Goal: Information Seeking & Learning: Learn about a topic

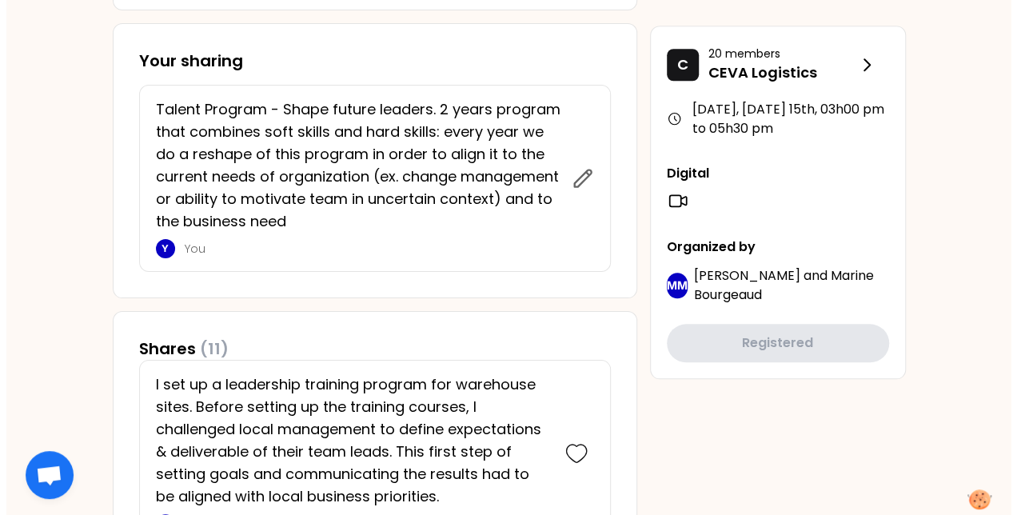
scroll to position [703, 0]
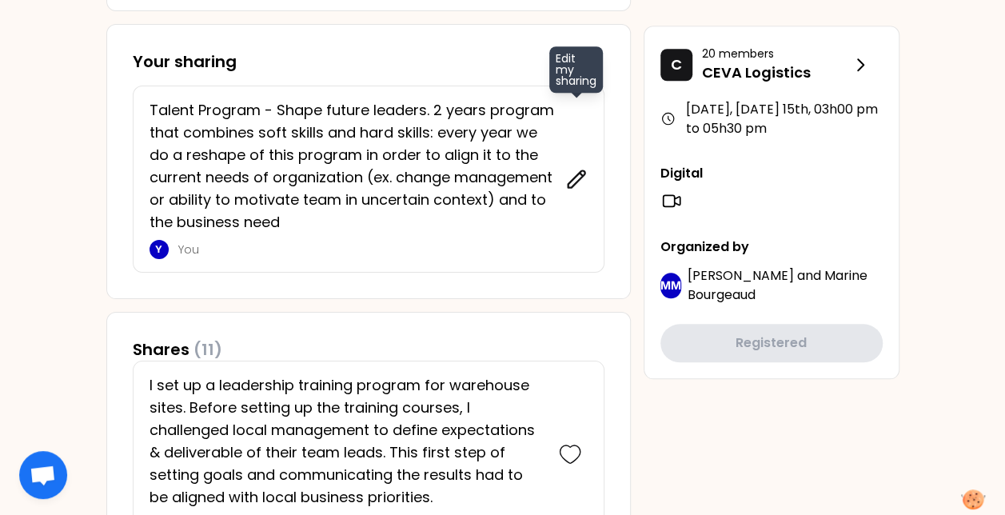
click at [573, 181] on icon at bounding box center [576, 179] width 22 height 22
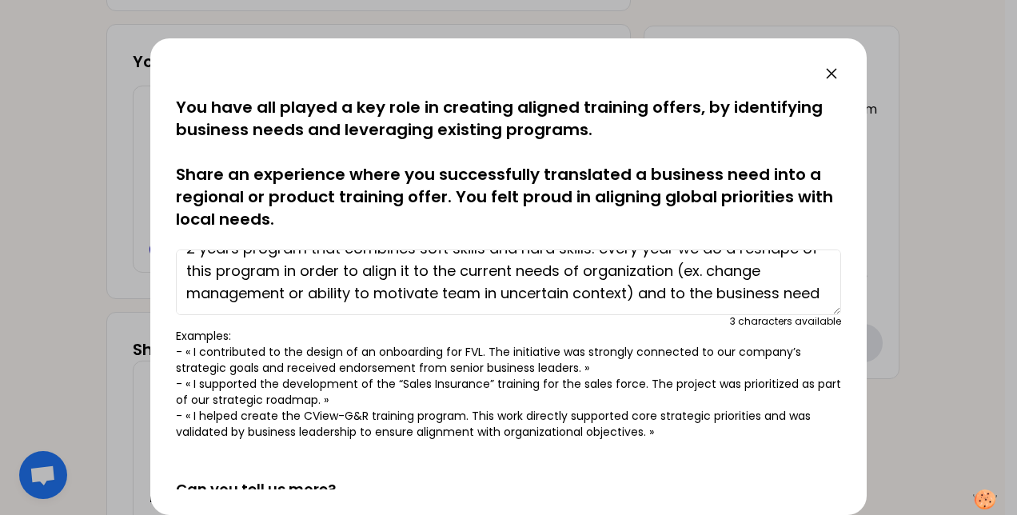
scroll to position [285, 0]
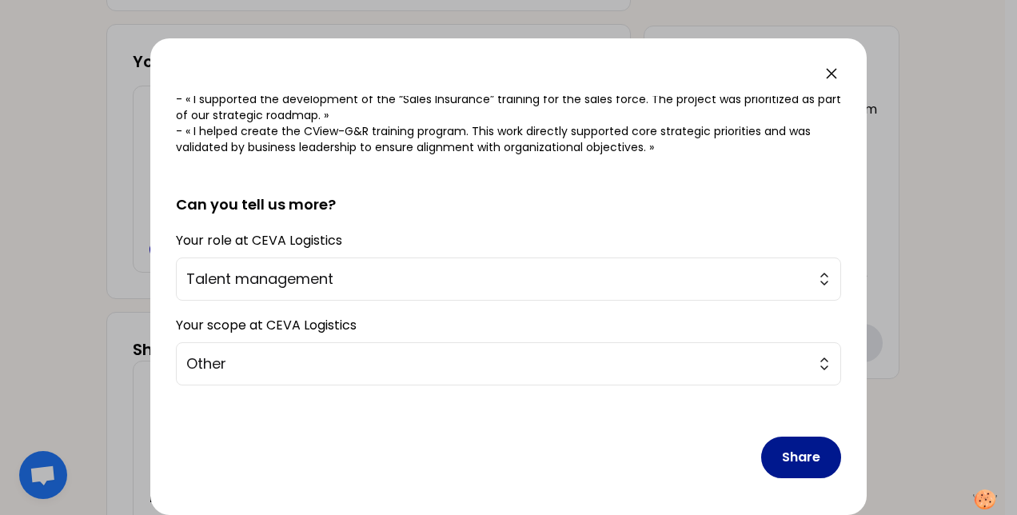
click at [767, 467] on button "Share" at bounding box center [801, 457] width 80 height 42
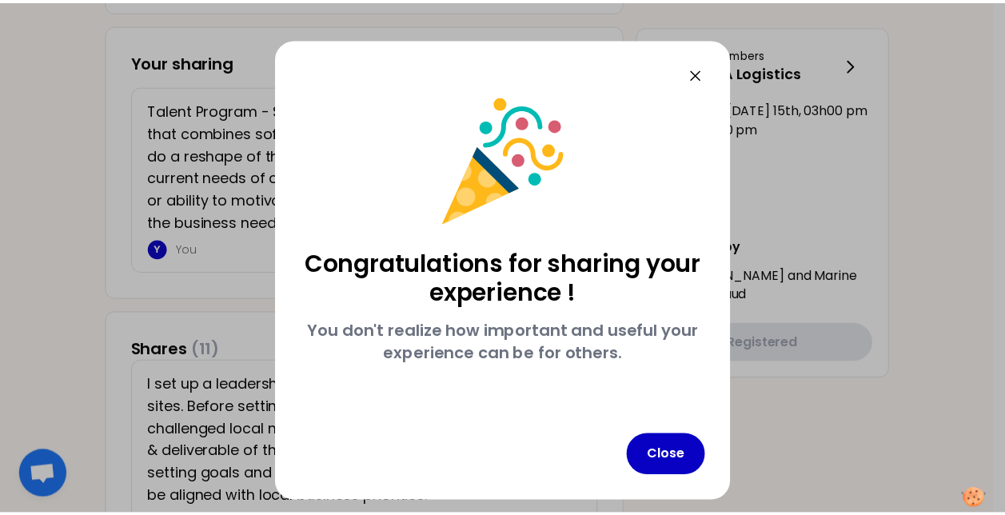
scroll to position [0, 0]
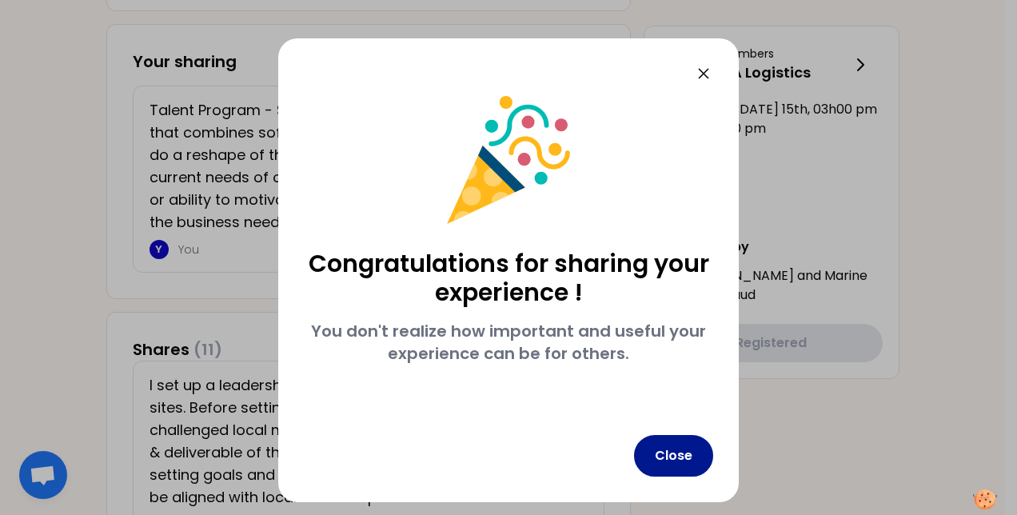
click at [678, 452] on button "Close" at bounding box center [673, 456] width 79 height 42
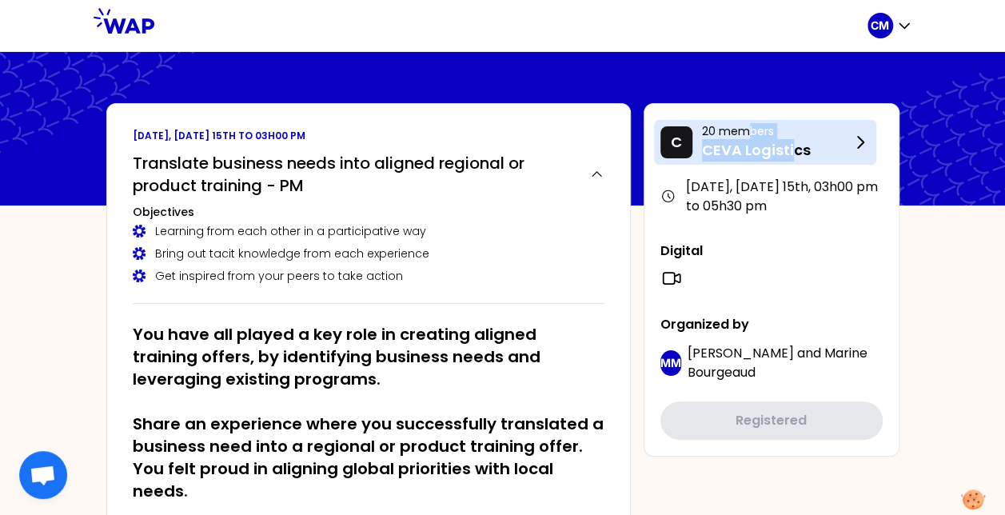
drag, startPoint x: 751, startPoint y: 138, endPoint x: 795, endPoint y: 153, distance: 46.5
click at [795, 153] on div "20 members CEVA Logistics" at bounding box center [776, 142] width 149 height 38
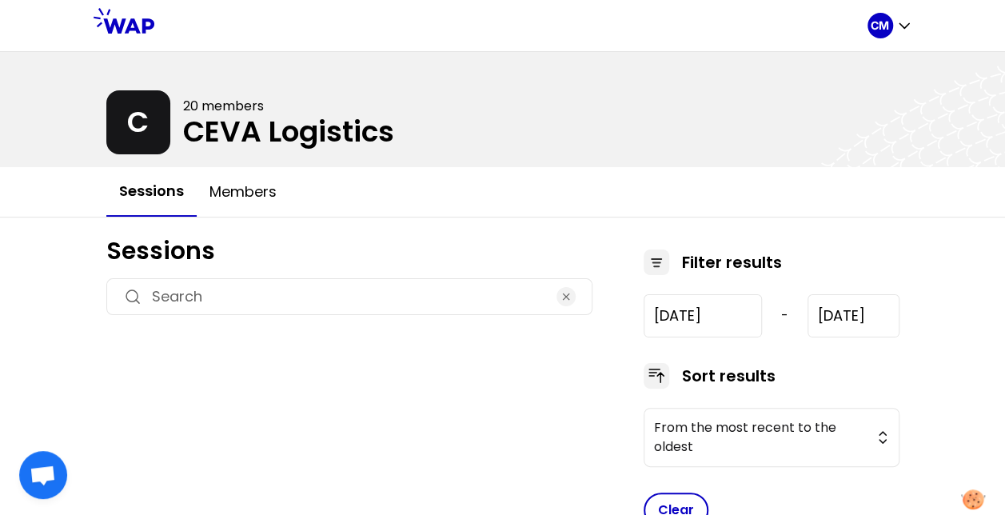
click at [795, 153] on div at bounding box center [502, 109] width 1005 height 115
type input "[DATE]"
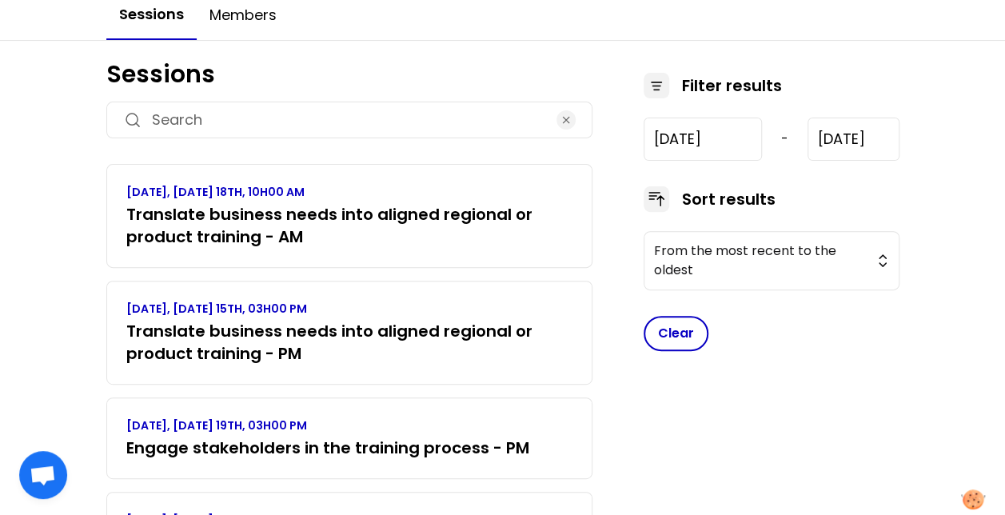
scroll to position [177, 0]
click at [311, 319] on h3 "Translate business needs into aligned regional or product training - PM" at bounding box center [349, 341] width 446 height 45
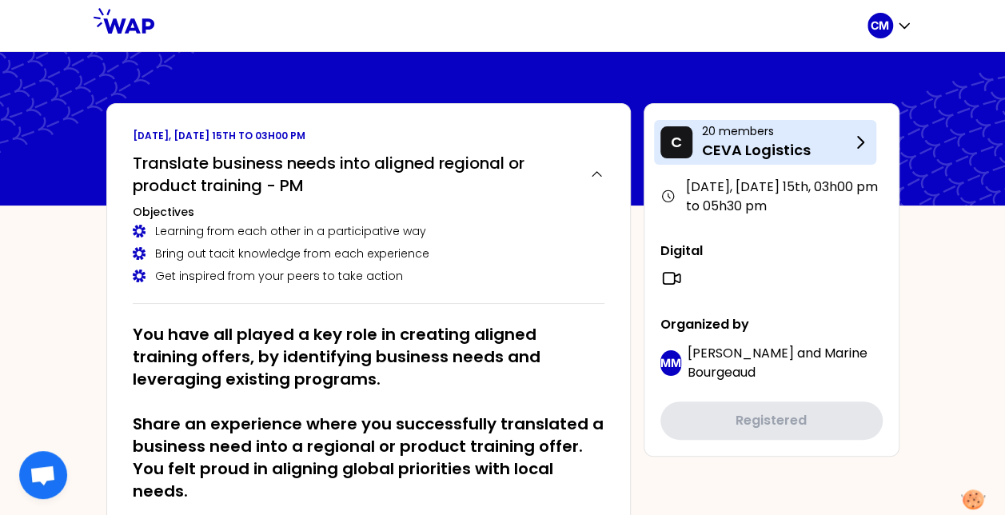
click at [851, 155] on div "C 20 members CEVA Logistics" at bounding box center [765, 142] width 222 height 45
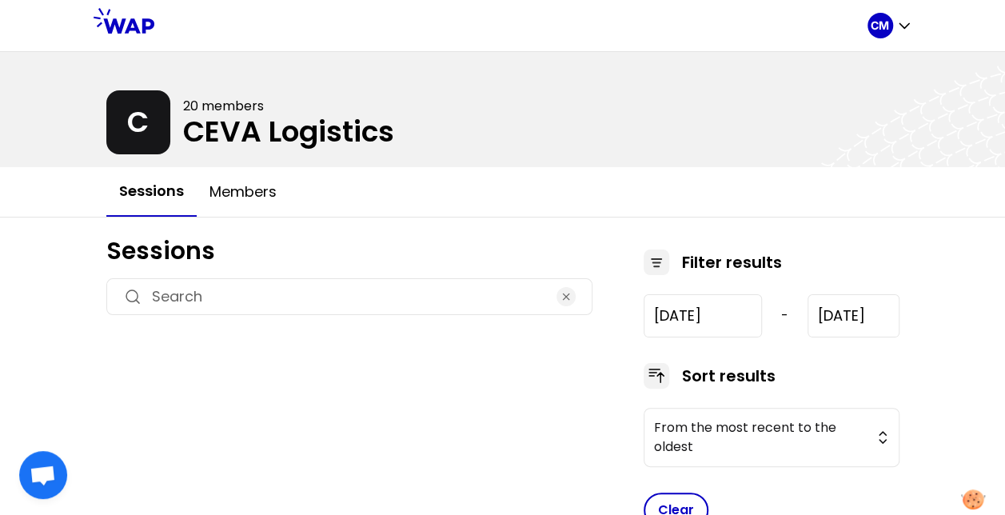
type input "[DATE]"
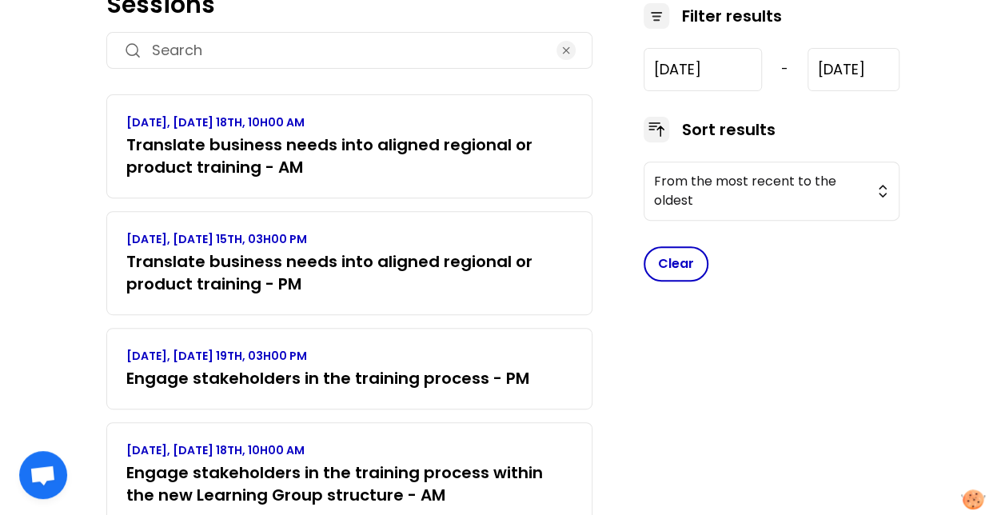
scroll to position [248, 0]
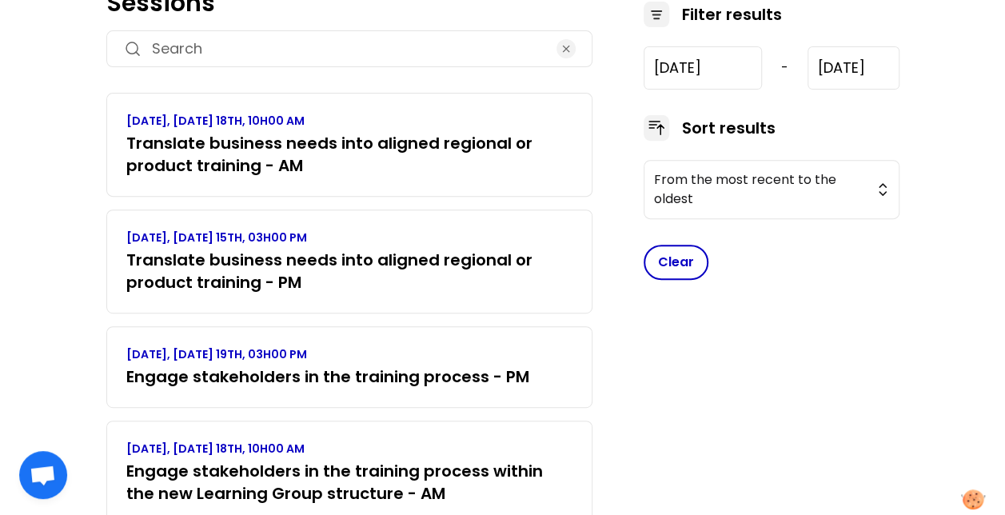
click at [367, 279] on h3 "Translate business needs into aligned regional or product training - PM" at bounding box center [349, 271] width 446 height 45
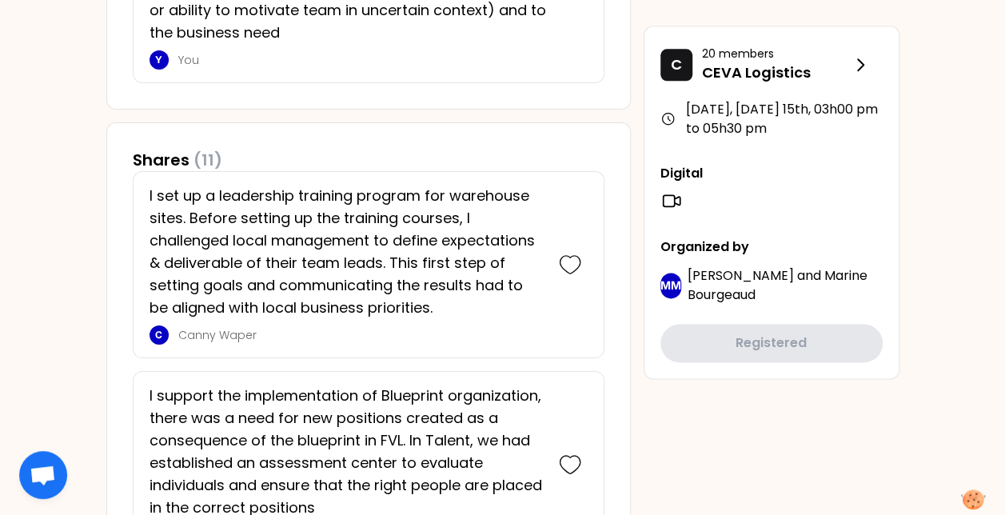
scroll to position [884, 0]
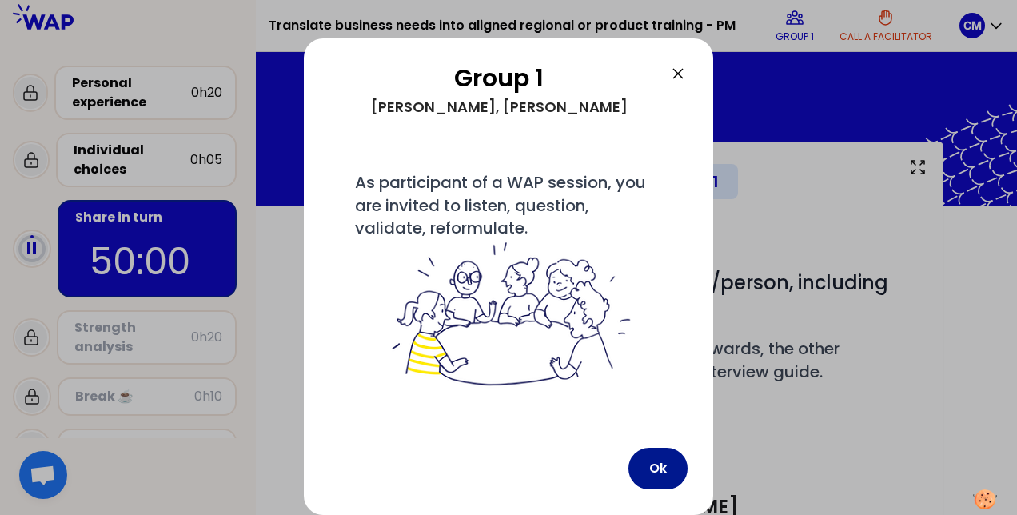
click at [659, 477] on button "Ok" at bounding box center [657, 469] width 59 height 42
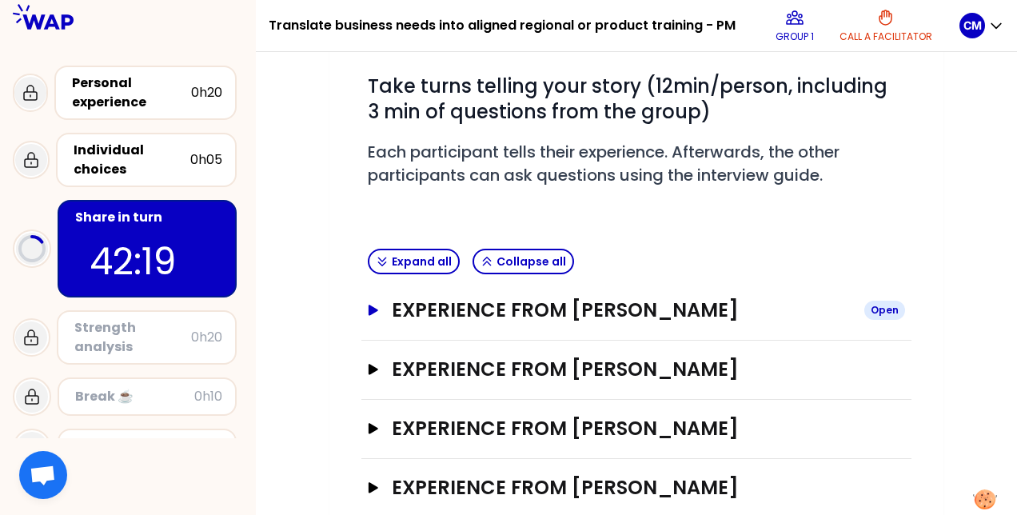
scroll to position [191, 0]
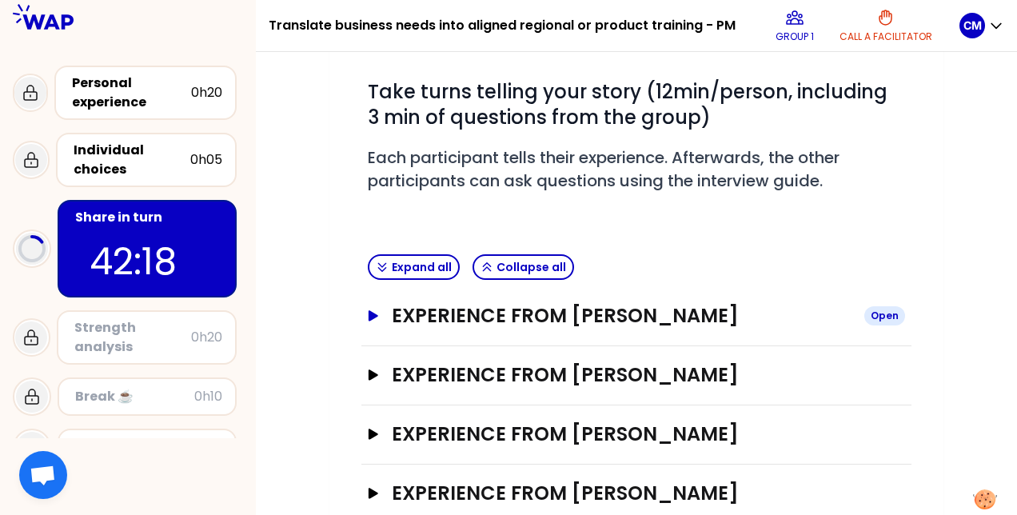
click at [371, 312] on icon "button" at bounding box center [374, 315] width 10 height 10
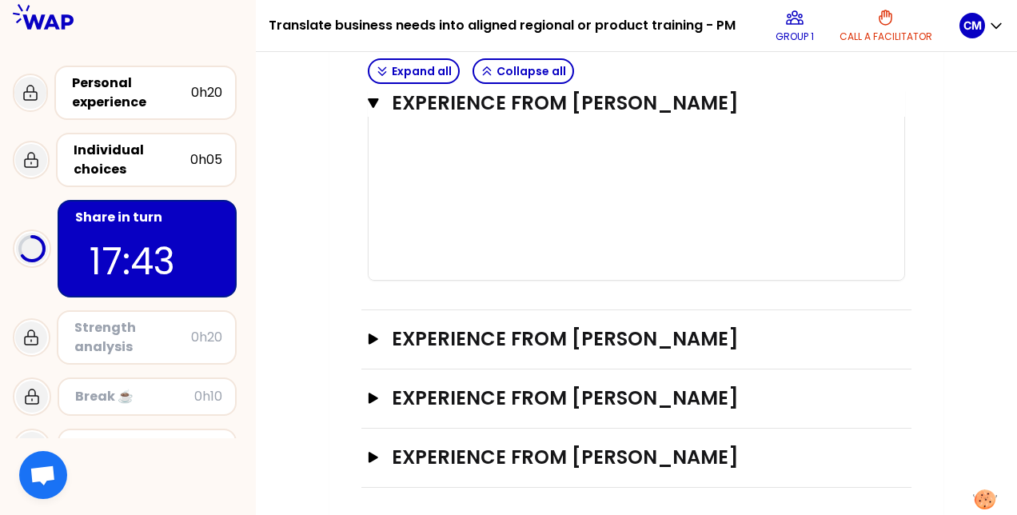
scroll to position [1185, 0]
click at [616, 398] on h3 "Experience from [PERSON_NAME]" at bounding box center [622, 399] width 460 height 26
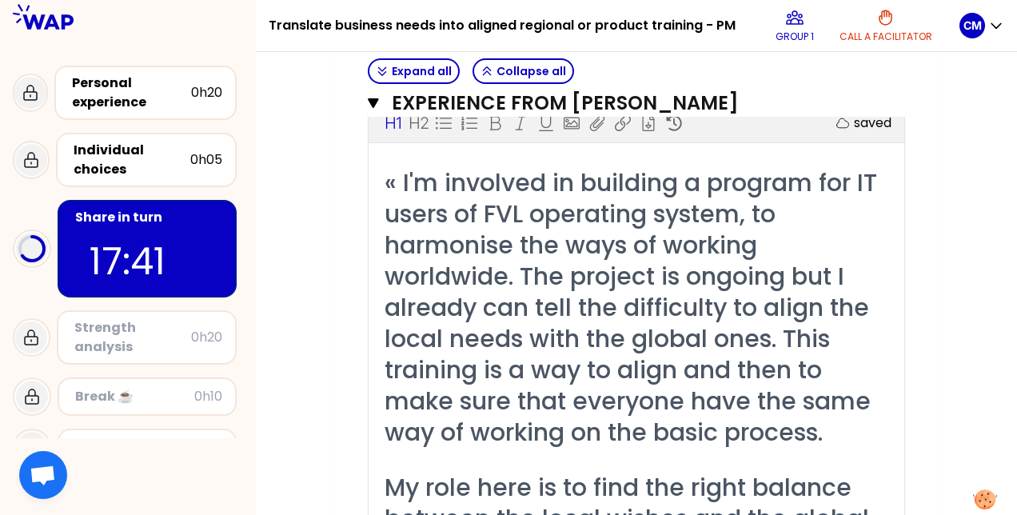
click at [460, 185] on span "« I'm involved in building a program for IT users of FVL operating system, to h…" at bounding box center [634, 307] width 499 height 284
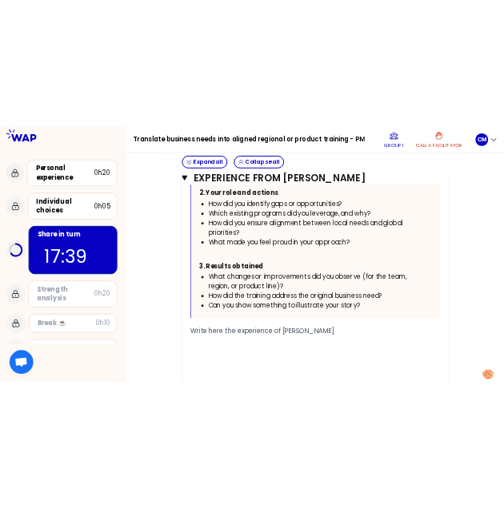
scroll to position [2122, 0]
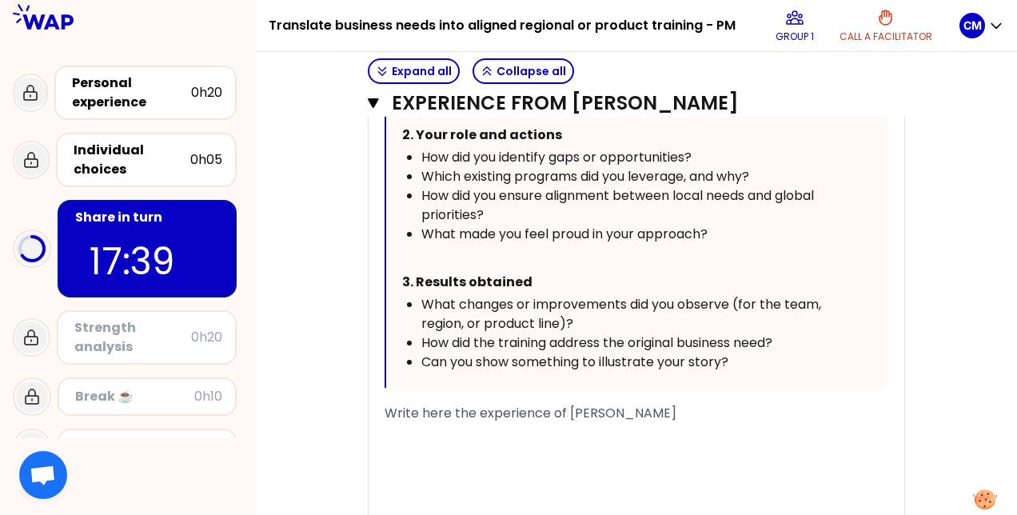
click at [460, 424] on div "﻿" at bounding box center [637, 432] width 504 height 19
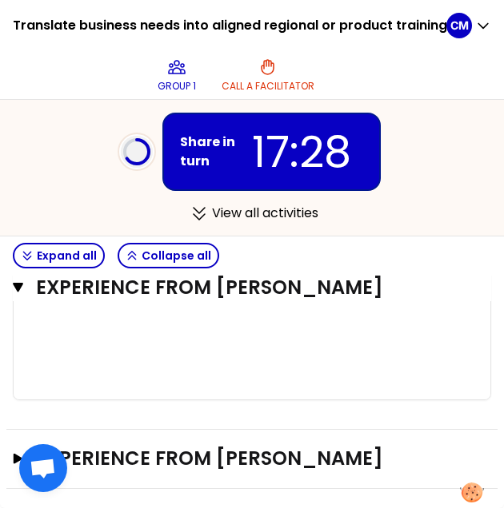
scroll to position [2470, 0]
click at [95, 285] on div "﻿" at bounding box center [252, 274] width 444 height 19
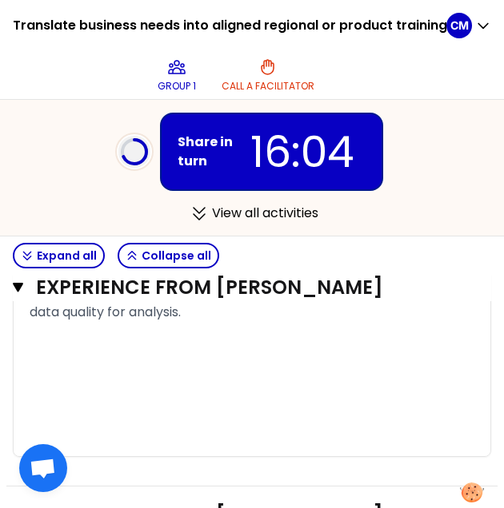
scroll to position [2491, 0]
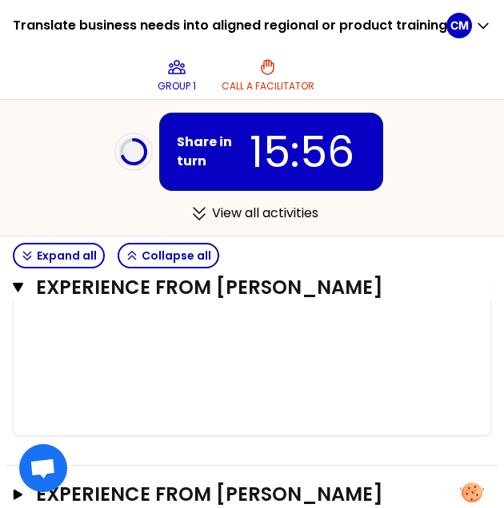
click at [78, 301] on div "The difficulty is to align to align all the ways of using the system and to dec…" at bounding box center [252, 273] width 444 height 58
drag, startPoint x: 266, startPoint y: 402, endPoint x: 54, endPoint y: 319, distance: 227.6
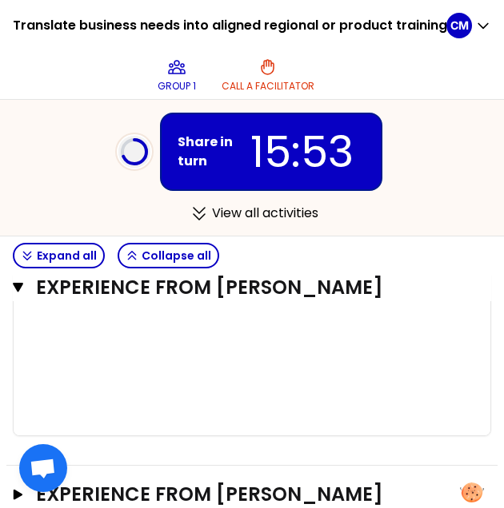
click at [54, 243] on span "IT usees dfo fvl opeating system: need to build a training on the basics of the…" at bounding box center [251, 224] width 442 height 38
click at [101, 301] on div "The difficulty is to align to align all the ways of using the system and to dec…" at bounding box center [252, 273] width 444 height 58
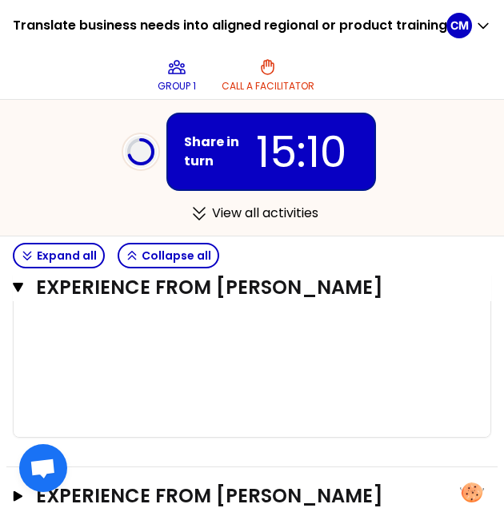
scroll to position [2567, 0]
click at [79, 283] on div "The difficulty is to align to align all the ways of using the system and to dec…" at bounding box center [252, 225] width 444 height 115
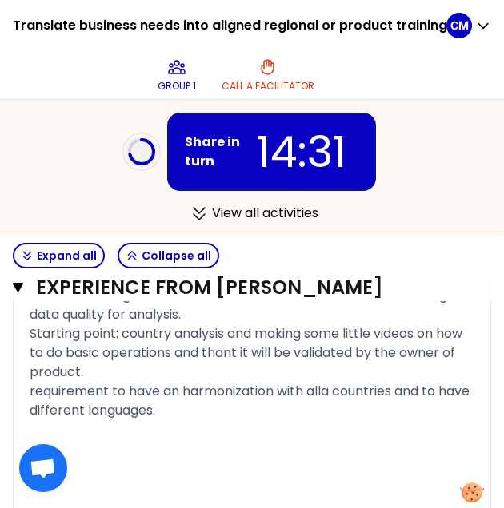
scroll to position [2425, 0]
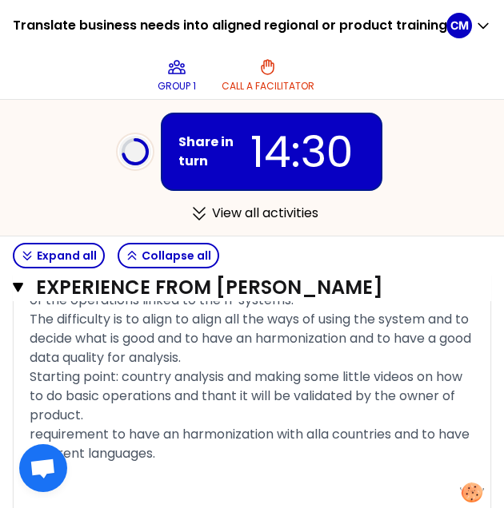
click at [59, 271] on span "Write here the experience of [PERSON_NAME]" at bounding box center [176, 262] width 292 height 18
click at [86, 309] on span "IT usees dfo fvl opeating system: need to build a training on the basics of the…" at bounding box center [251, 291] width 442 height 38
click at [66, 309] on span "IT usees dfo fvl opeating system: need to build a training on the basics of the…" at bounding box center [251, 291] width 442 height 38
click at [90, 309] on span "IT usees dfo fvl opeating system: need to build a training on the basics of the…" at bounding box center [251, 291] width 442 height 38
click at [104, 309] on span "IT usees dfo fvl opeating system: need to build a training on the basics of the…" at bounding box center [251, 291] width 442 height 38
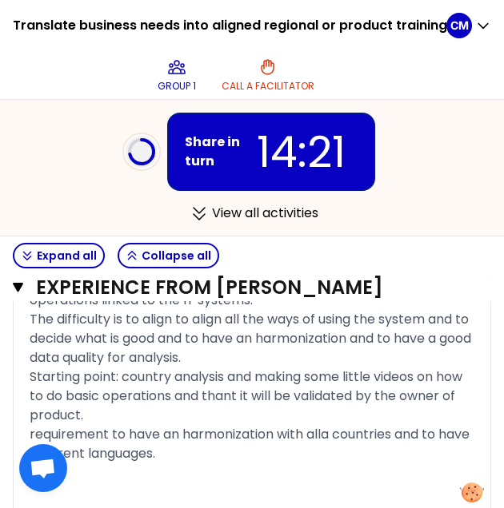
click at [107, 309] on span "IT use fvl opeating system: need to build a training on the basics of the opera…" at bounding box center [252, 291] width 444 height 38
click at [110, 309] on span "IT use fvl opeating system: need to build a training on the basics of the opera…" at bounding box center [252, 291] width 444 height 38
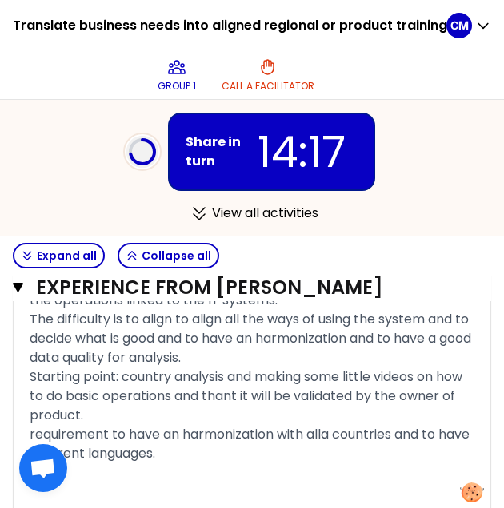
click at [64, 309] on span "IT use fvl operating system: need to build a training on the basics of the oper…" at bounding box center [242, 291] width 425 height 38
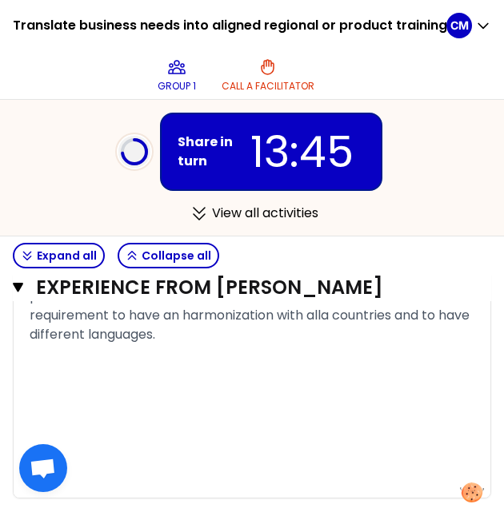
scroll to position [2561, 0]
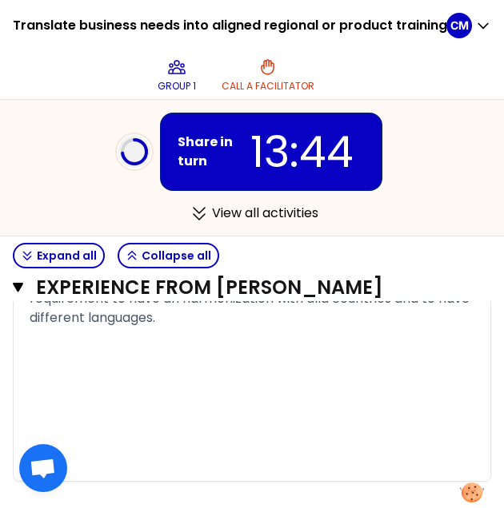
click at [340, 328] on div "The difficulty is to align to align all the ways of using the system and to dec…" at bounding box center [252, 250] width 444 height 153
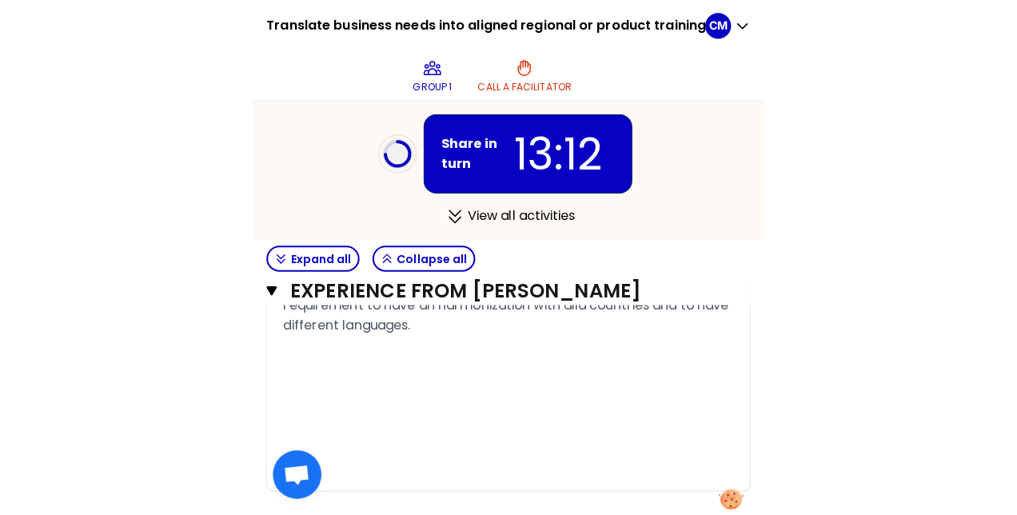
scroll to position [2578, 0]
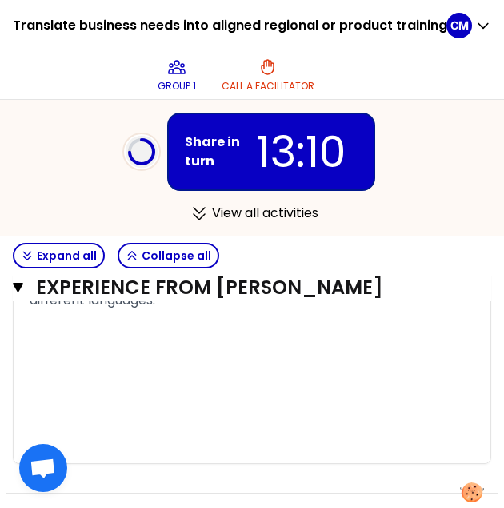
click at [333, 309] on span "The difficulty is to align to align all the ways of using the system and to dec…" at bounding box center [252, 233] width 444 height 153
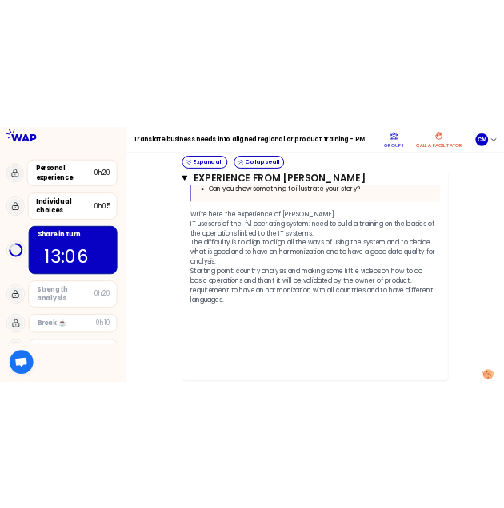
scroll to position [2325, 0]
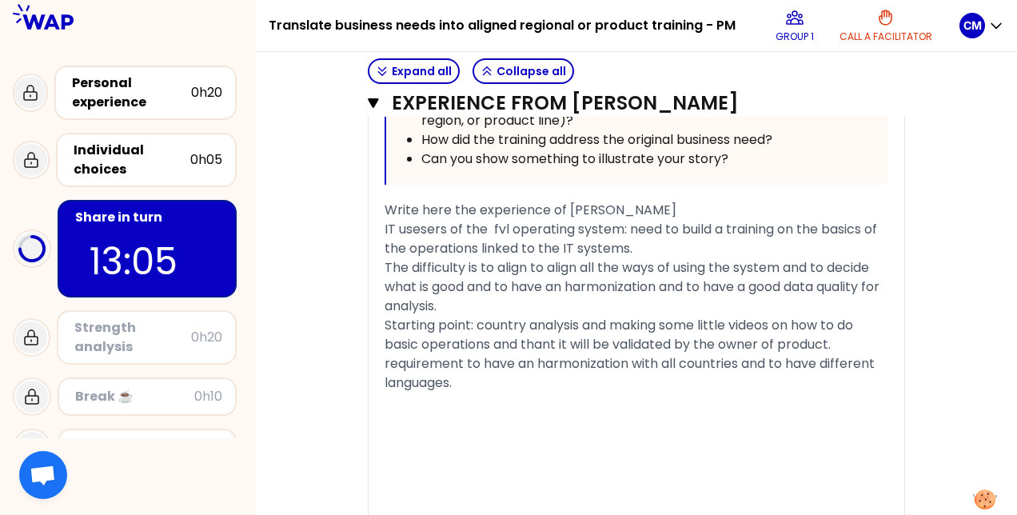
click at [438, 227] on span "IT usesers of the fvl operating system: need to build a training on the basics …" at bounding box center [633, 239] width 496 height 38
click at [445, 424] on div "﻿" at bounding box center [637, 421] width 504 height 19
click at [432, 412] on div "﻿" at bounding box center [637, 421] width 504 height 19
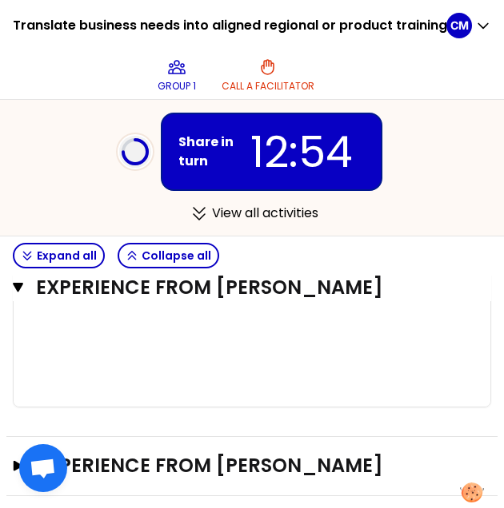
scroll to position [2616, 0]
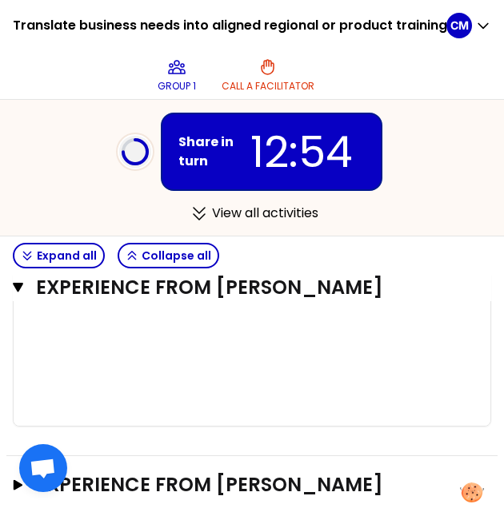
click at [197, 311] on div "﻿" at bounding box center [252, 301] width 444 height 19
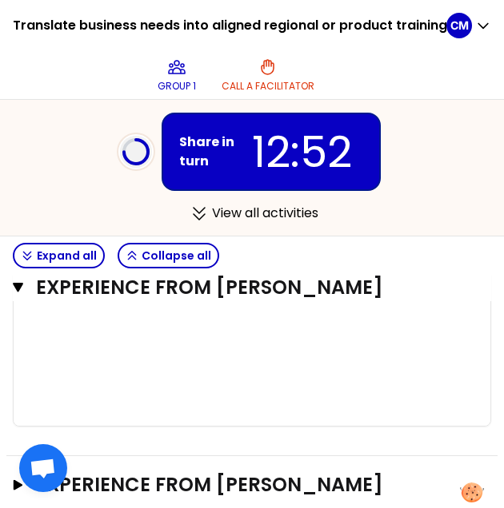
click at [80, 292] on div "﻿" at bounding box center [252, 282] width 444 height 19
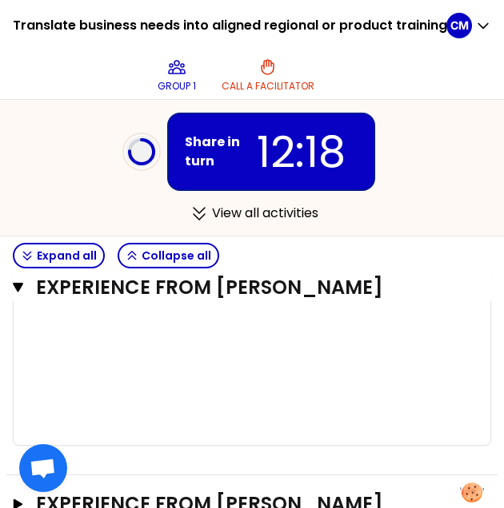
click at [54, 292] on div "This system will be deployed in all [GEOGRAPHIC_DATA] countries." at bounding box center [252, 282] width 444 height 19
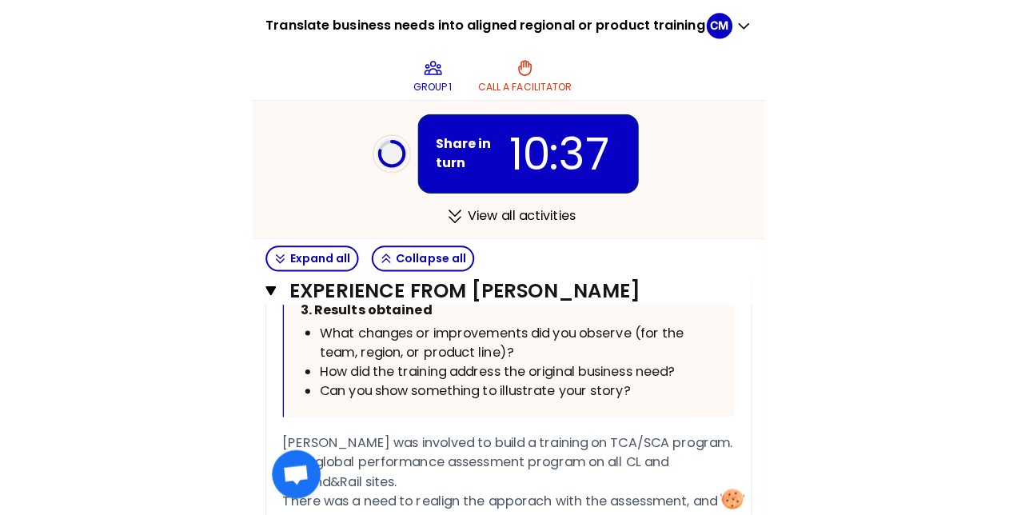
scroll to position [737, 0]
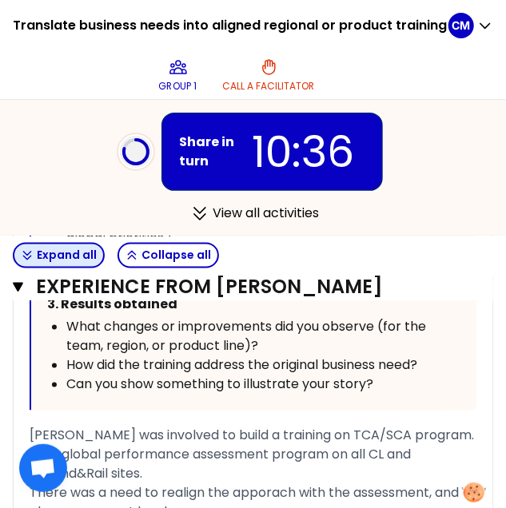
click at [69, 261] on button "Expand all" at bounding box center [59, 256] width 92 height 26
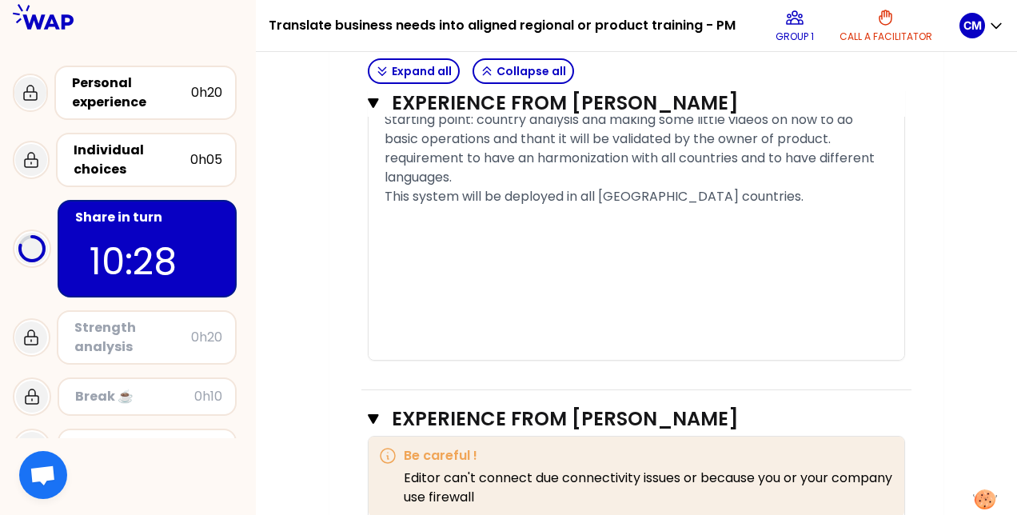
scroll to position [3244, 0]
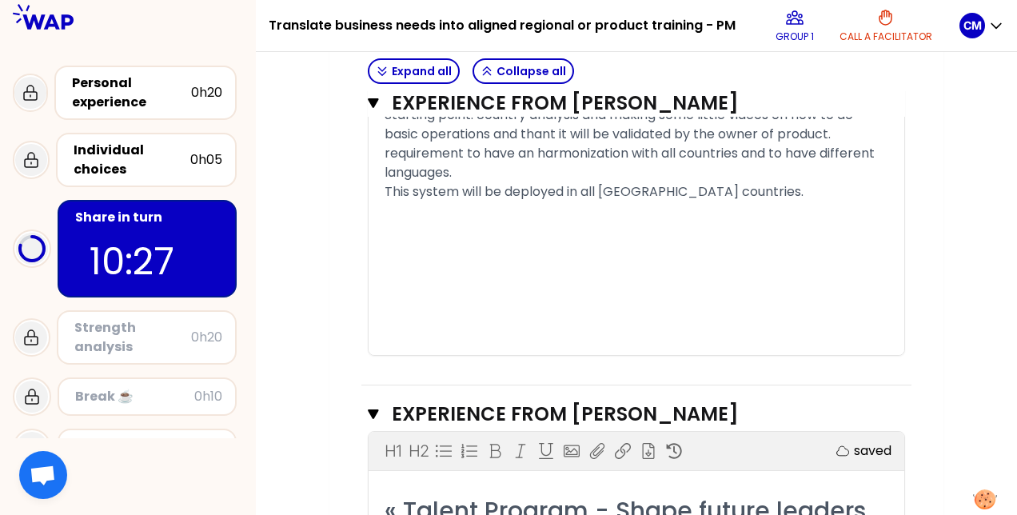
click at [718, 278] on div "﻿" at bounding box center [637, 268] width 504 height 19
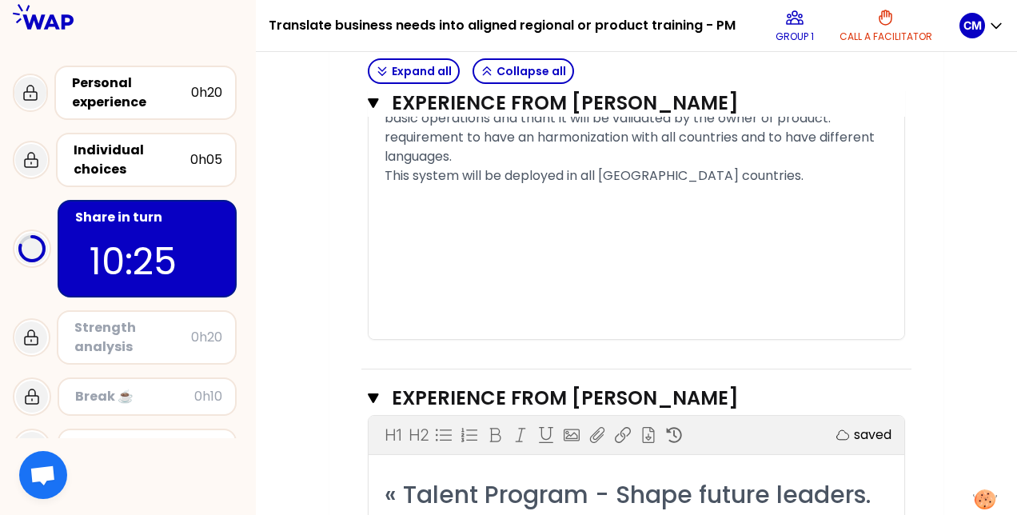
scroll to position [3255, 0]
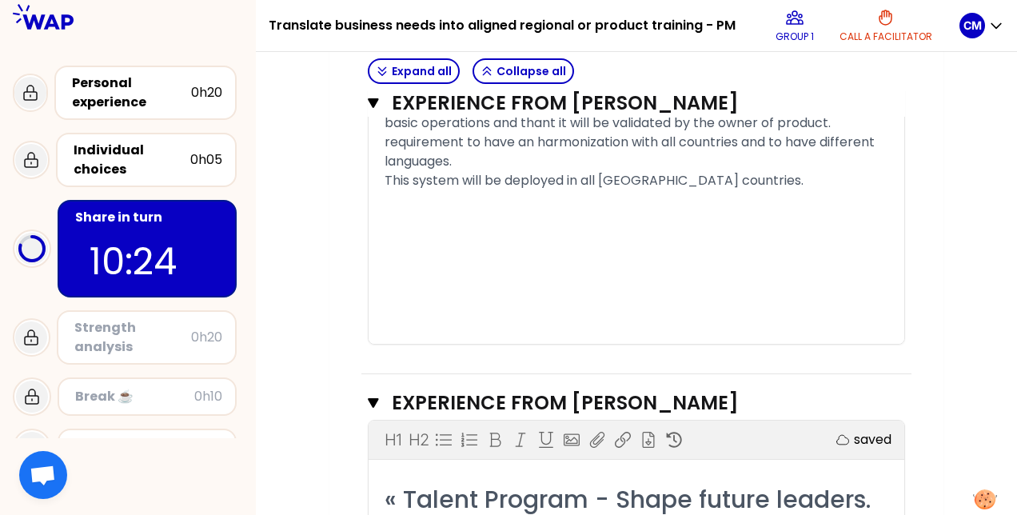
click at [718, 286] on div "﻿" at bounding box center [637, 276] width 504 height 19
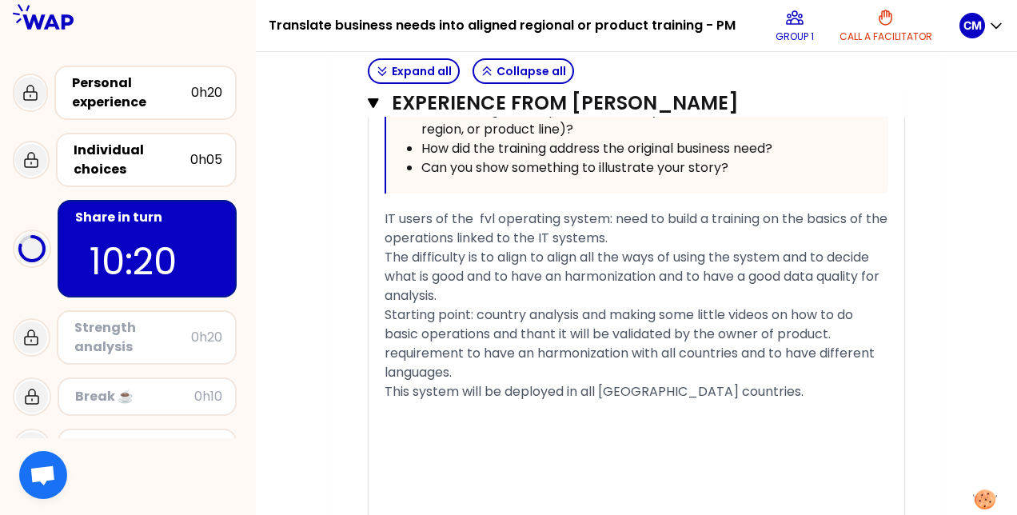
scroll to position [3023, 0]
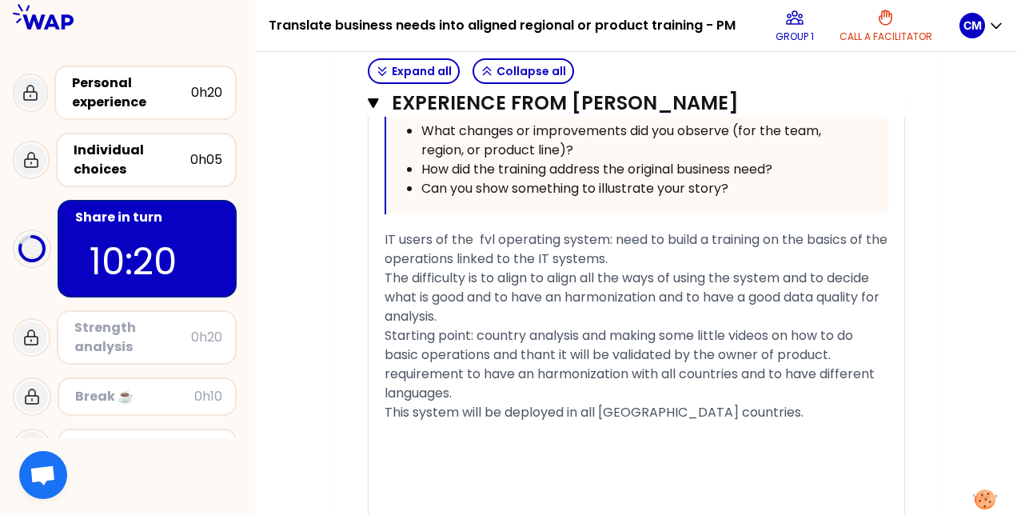
click at [527, 441] on div "﻿" at bounding box center [637, 431] width 504 height 19
click at [483, 422] on div "This system will be deployed in all [GEOGRAPHIC_DATA] countries." at bounding box center [637, 412] width 504 height 19
click at [795, 403] on div "This system will be deployed in all [GEOGRAPHIC_DATA] countries." at bounding box center [637, 412] width 504 height 19
click at [427, 422] on div "This system will be deployed in all [GEOGRAPHIC_DATA] countries." at bounding box center [637, 412] width 504 height 19
click at [739, 416] on div "This system will be deployed in all [GEOGRAPHIC_DATA] countries." at bounding box center [637, 412] width 504 height 19
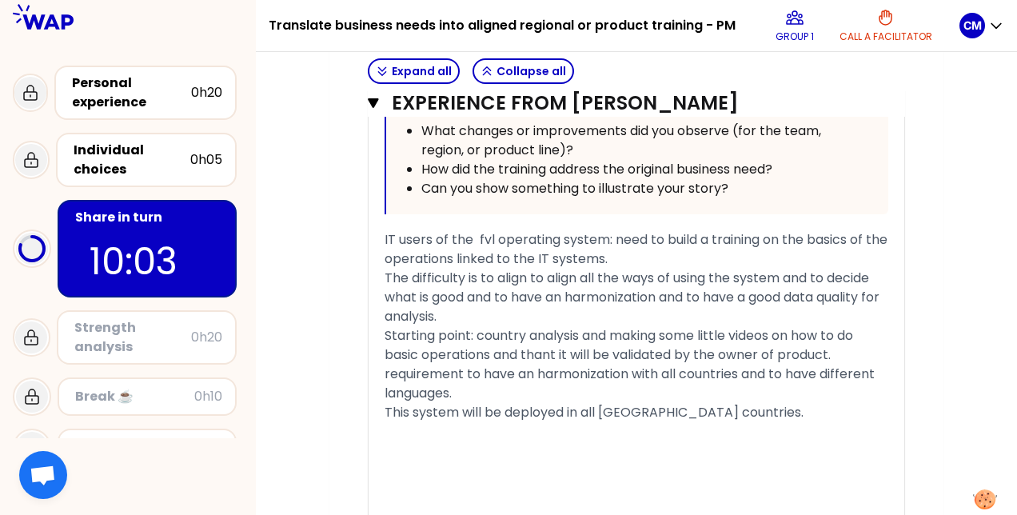
click at [619, 383] on div "The difficulty is to align to align all the ways of using the system and to dec…" at bounding box center [637, 336] width 504 height 134
click at [866, 335] on span "The difficulty is to align to align all the ways of using the system and to dec…" at bounding box center [634, 336] width 498 height 134
click at [859, 347] on div "The difficulty is to align to align all the ways of using the system and to dec…" at bounding box center [637, 336] width 504 height 134
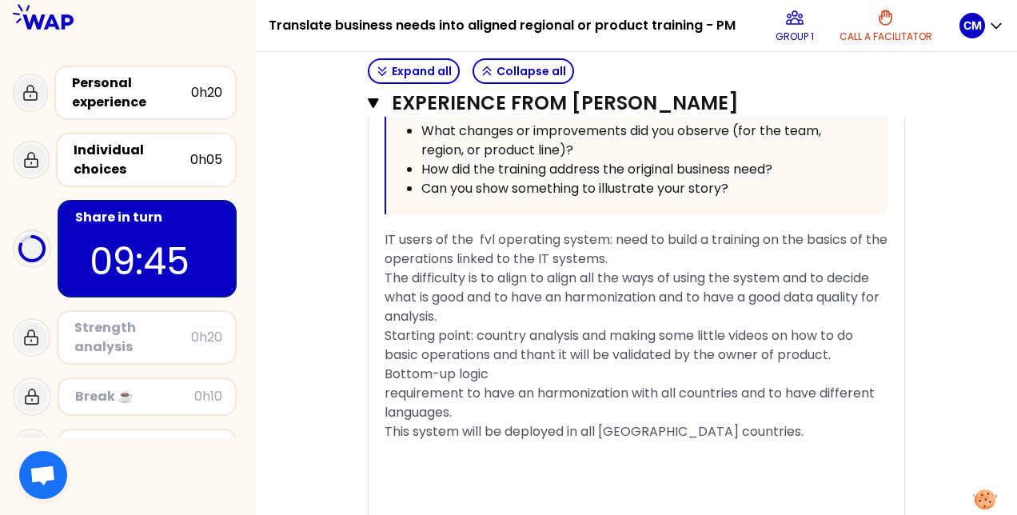
click at [536, 355] on span "The difficulty is to align to align all the ways of using the system and to dec…" at bounding box center [634, 345] width 498 height 153
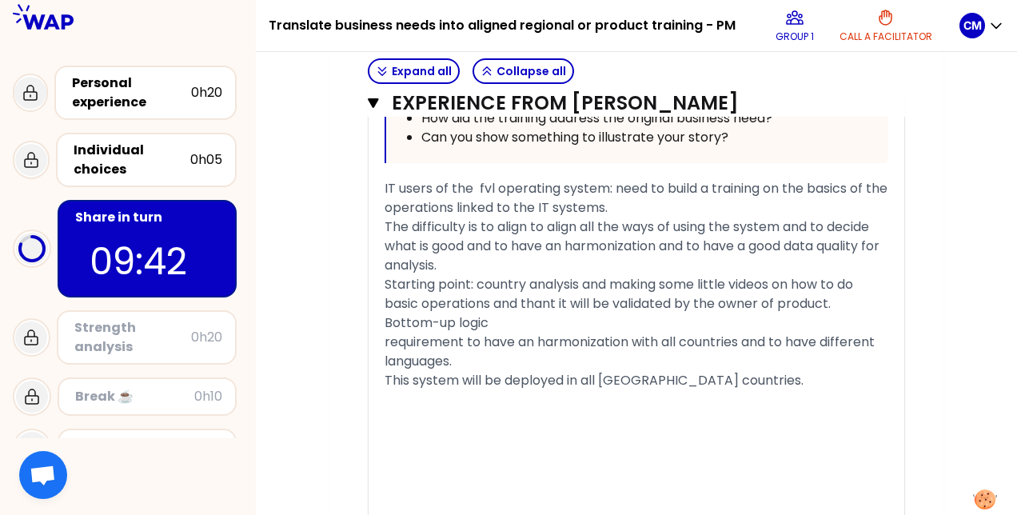
scroll to position [3059, 0]
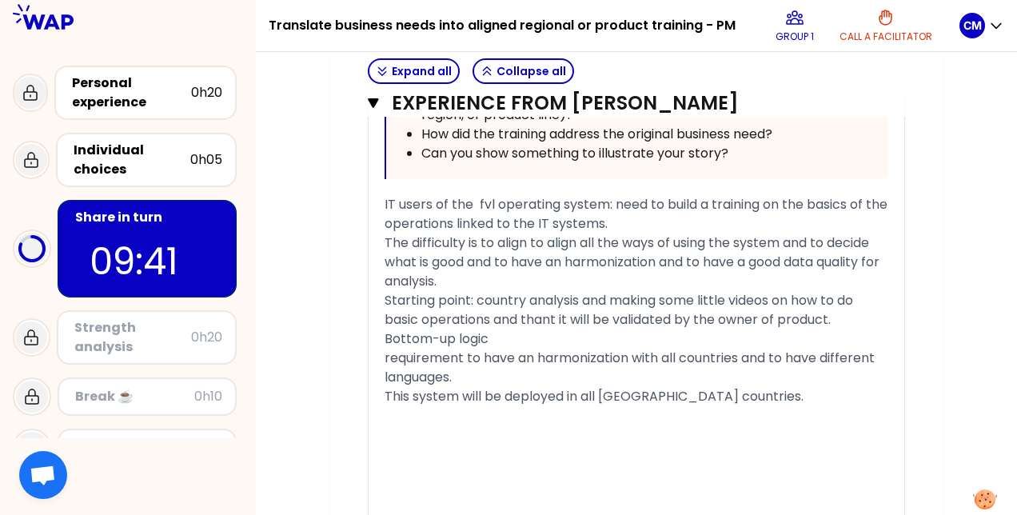
click at [536, 355] on span "The difficulty is to align to align all the ways of using the system and to dec…" at bounding box center [634, 309] width 498 height 153
click at [416, 422] on div "﻿" at bounding box center [637, 415] width 504 height 19
click at [403, 406] on div "This system will be deployed in all [GEOGRAPHIC_DATA] countries." at bounding box center [637, 396] width 504 height 19
click at [742, 373] on div "The difficulty is to align to align all the ways of using the system and to dec…" at bounding box center [637, 309] width 504 height 153
click at [735, 387] on div "This system will be deployed in all [GEOGRAPHIC_DATA] countries." at bounding box center [637, 396] width 504 height 19
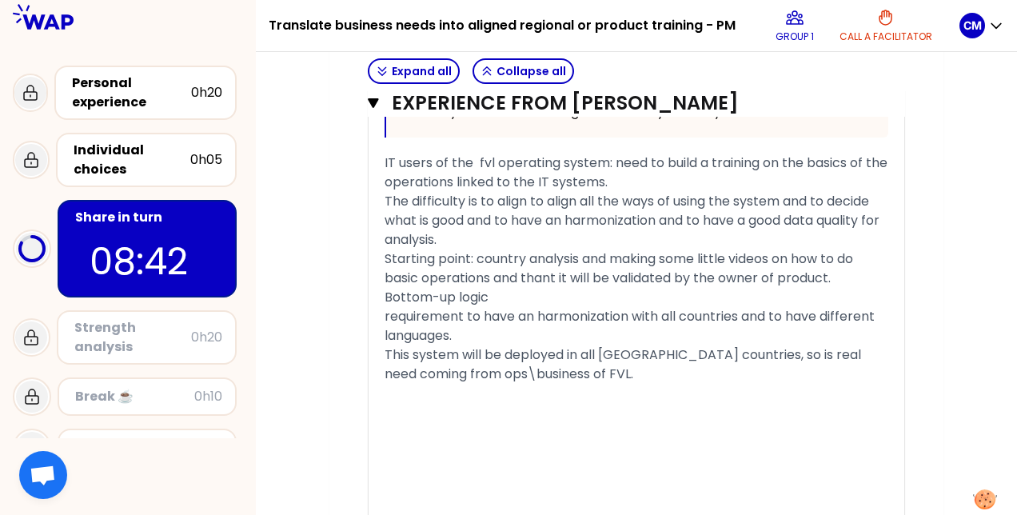
scroll to position [3099, 0]
click at [429, 402] on div at bounding box center [637, 404] width 504 height 38
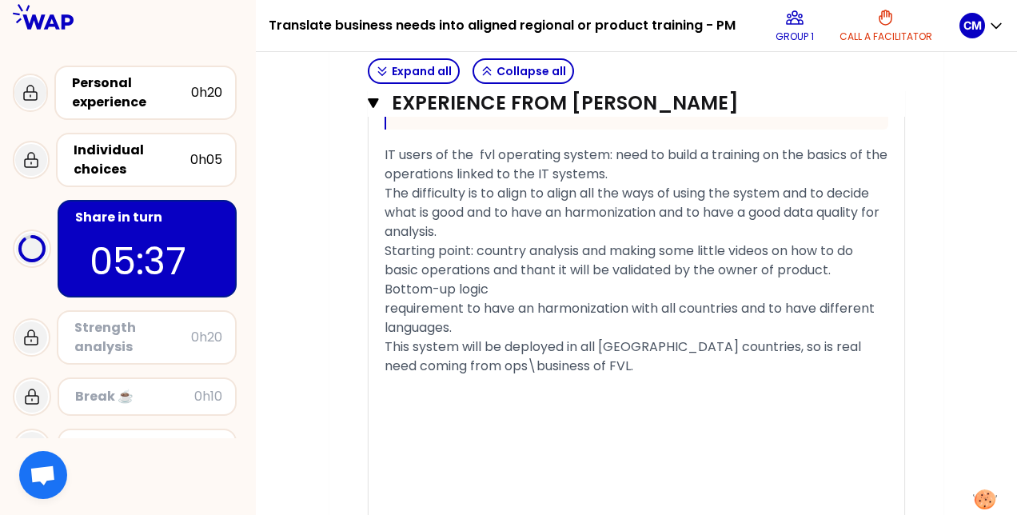
scroll to position [0, 0]
